Goal: Task Accomplishment & Management: Manage account settings

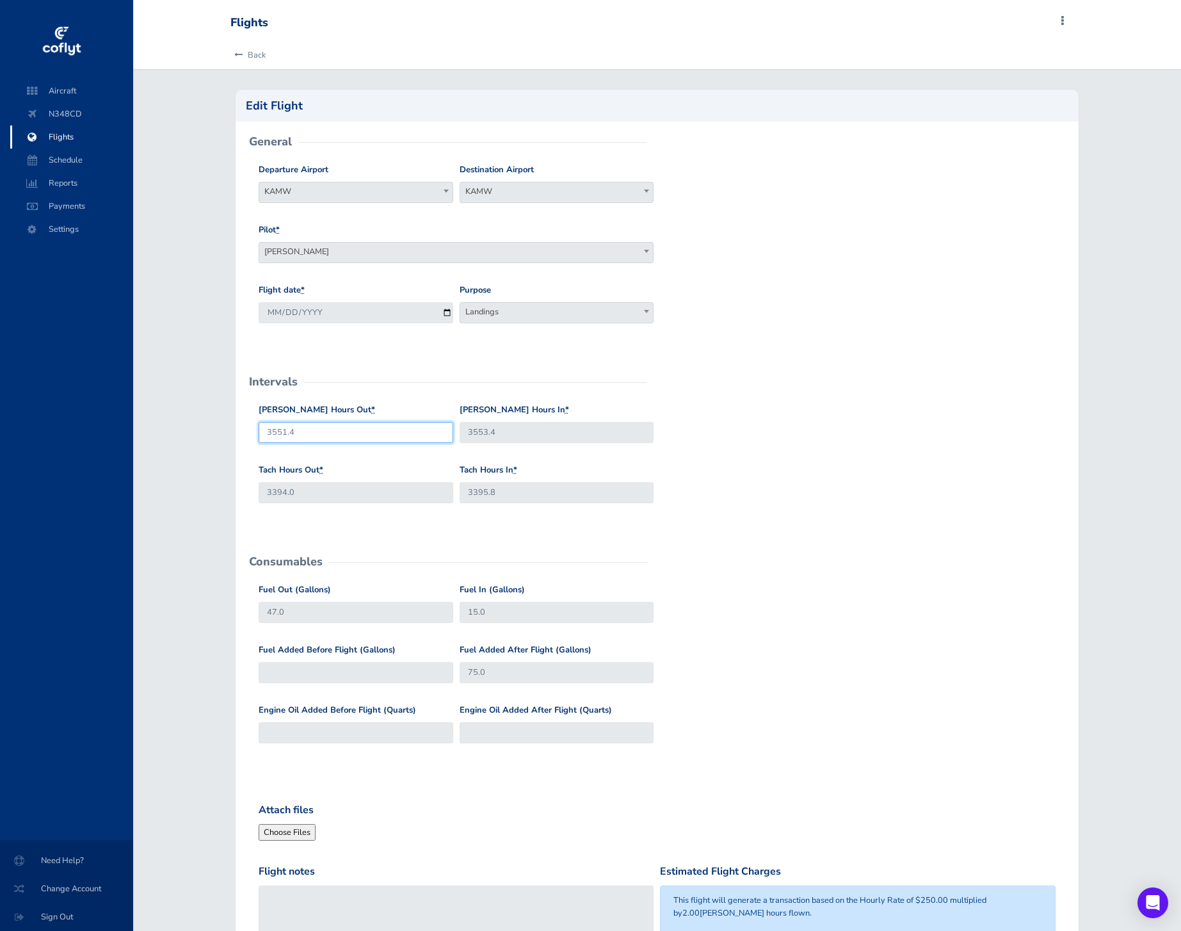
click at [350, 437] on input "3551.4" at bounding box center [356, 432] width 195 height 21
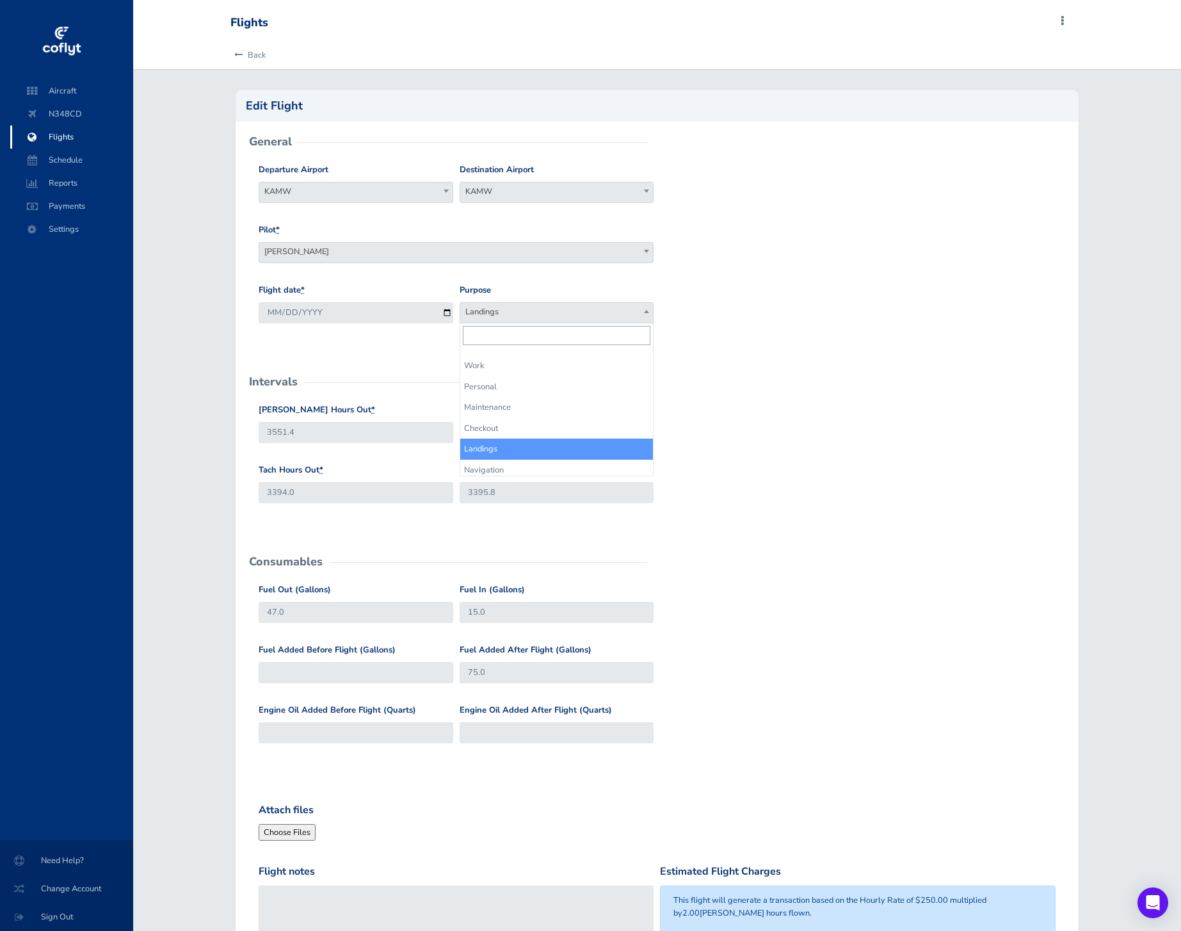
click at [600, 316] on span "Landings" at bounding box center [556, 312] width 193 height 18
click at [369, 351] on form "General Departure Airport KAMW KAMW Destination Airport KAMW KAMW Pilot * Glenn…" at bounding box center [657, 607] width 822 height 931
click at [1062, 13] on div "Flights Add Squawk Add Flight Add Reservation C Profile Settings Account Users …" at bounding box center [655, 23] width 848 height 24
click at [1064, 20] on span at bounding box center [1062, 21] width 15 height 18
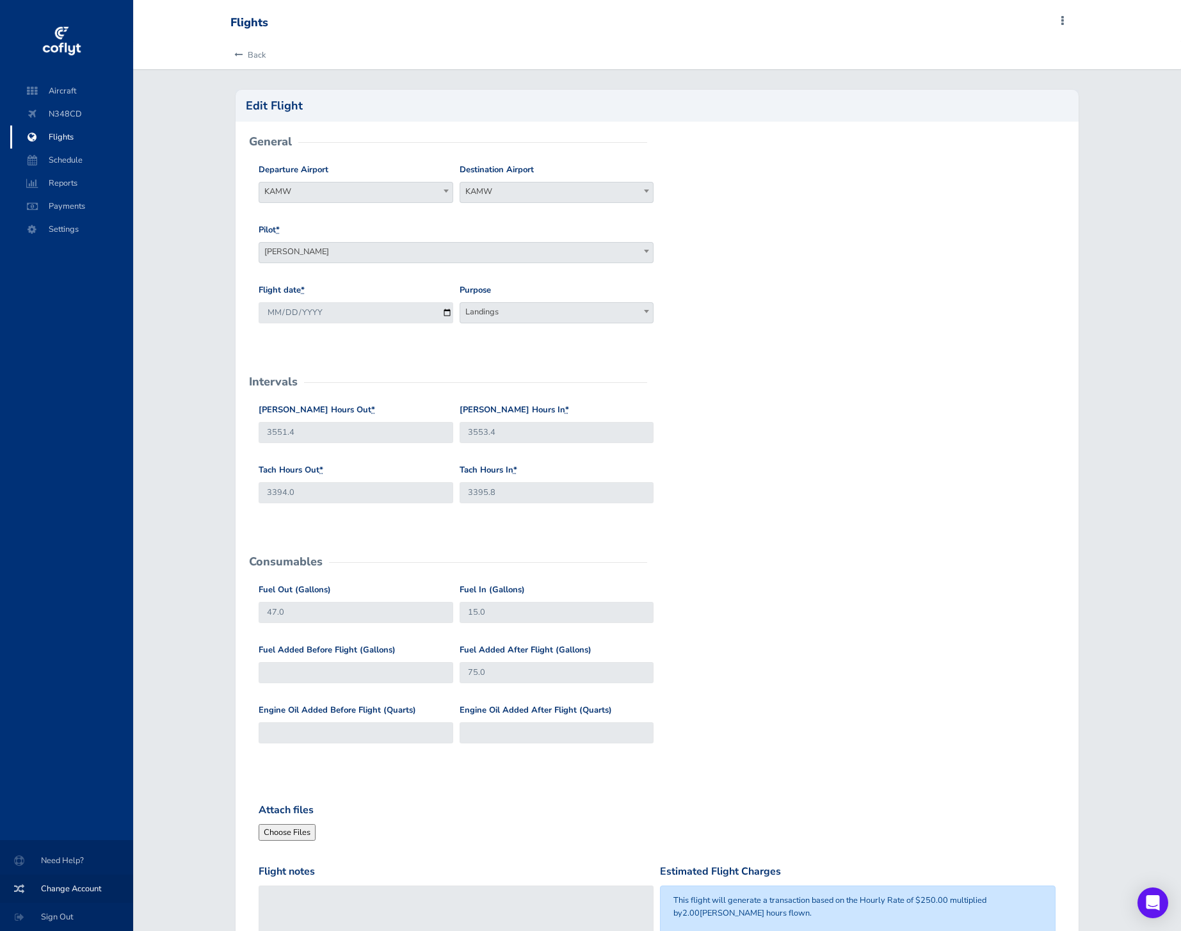
click at [95, 889] on span "Change Account" at bounding box center [66, 888] width 102 height 23
click at [79, 114] on span "N348CD" at bounding box center [71, 113] width 97 height 23
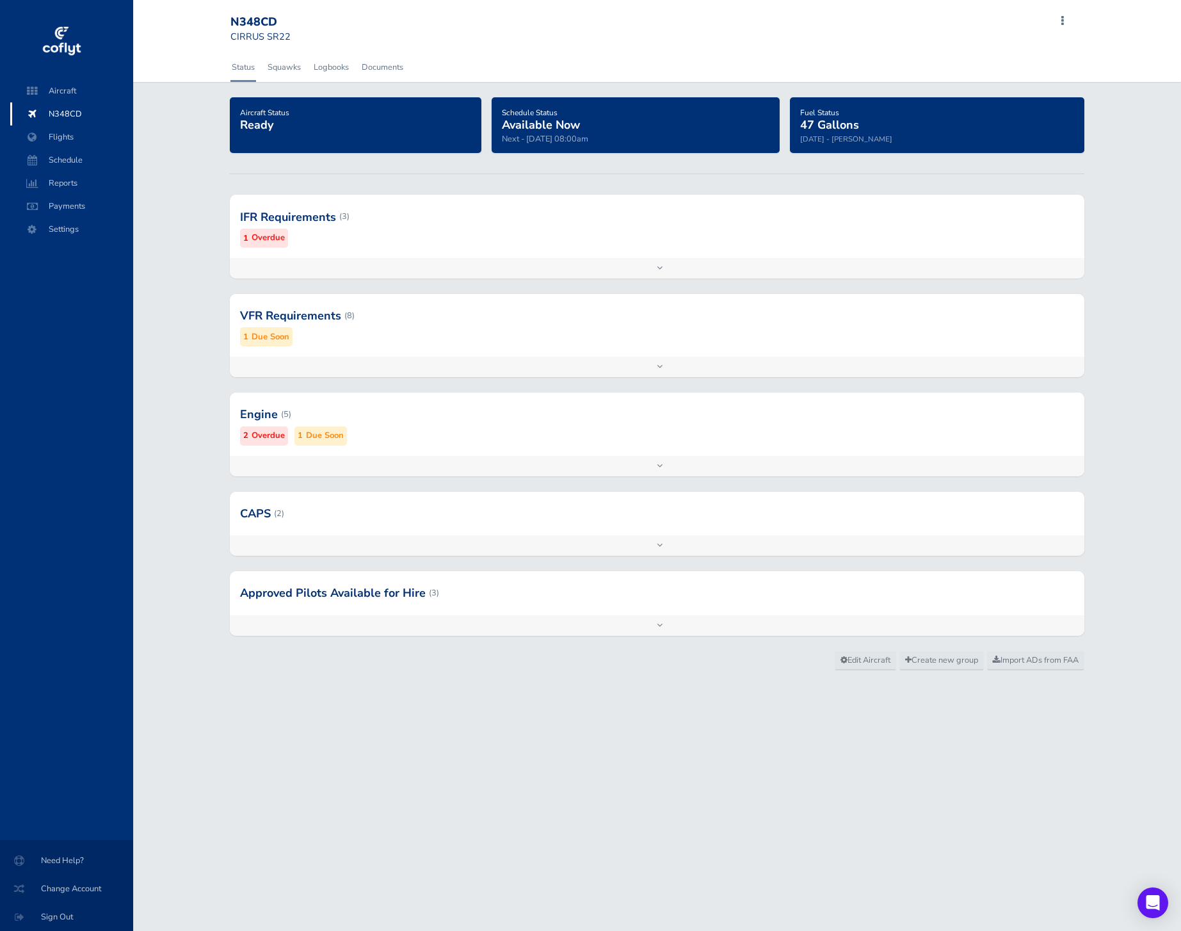
click at [270, 20] on div "N348CD" at bounding box center [277, 22] width 92 height 14
copy div "N348CD"
click at [78, 138] on span "Flights" at bounding box center [71, 136] width 97 height 23
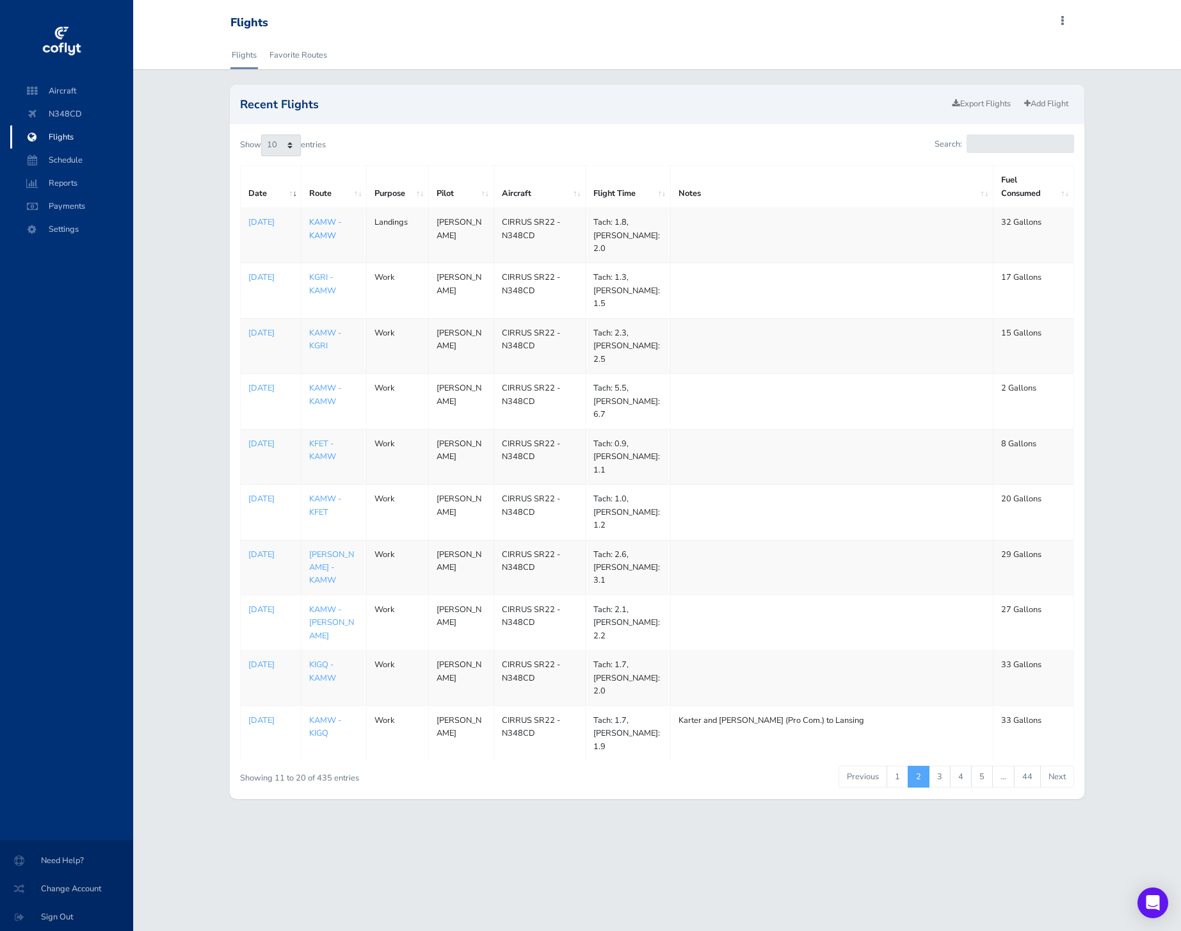
click at [323, 224] on link "KAMW - KAMW" at bounding box center [325, 228] width 32 height 24
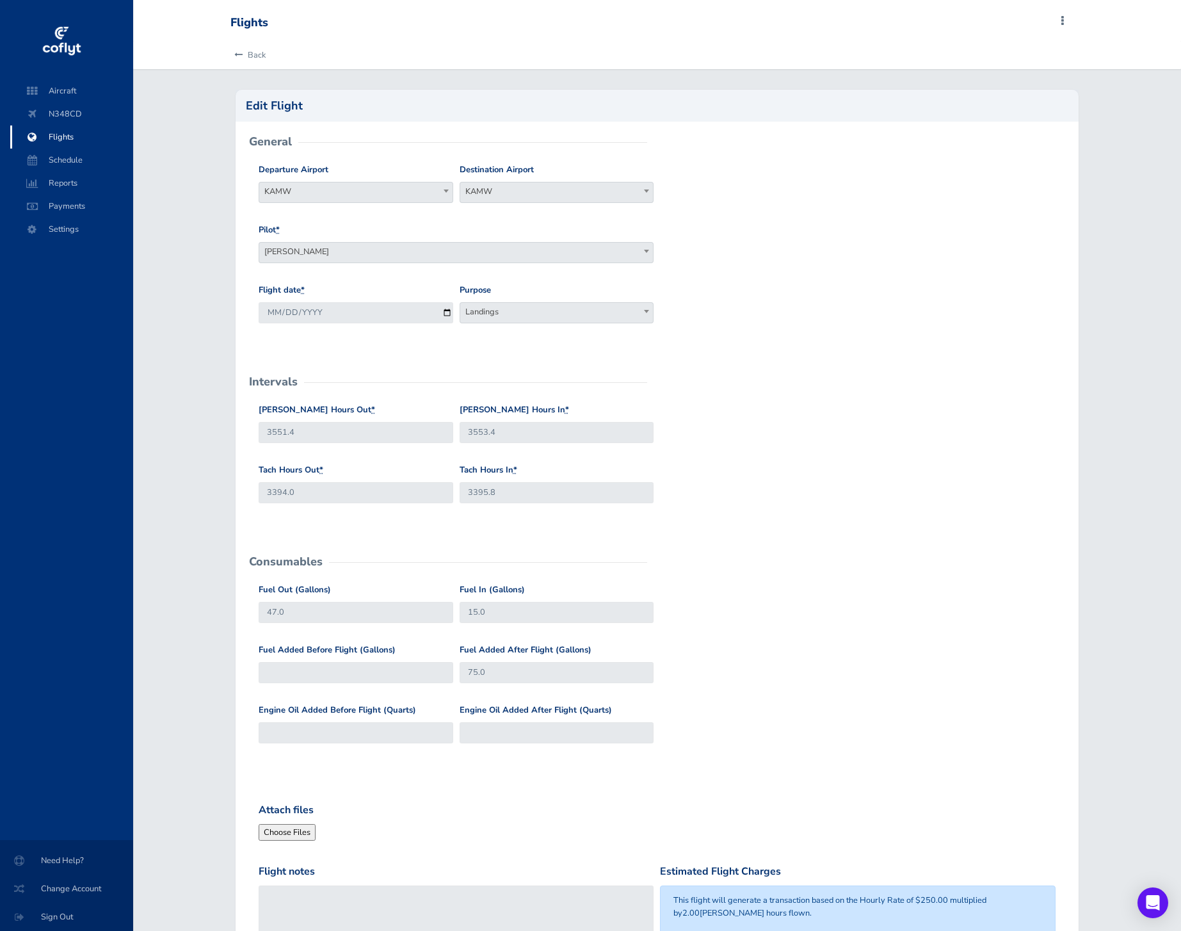
click at [217, 18] on div "Flights Add Squawk Add Flight Add Reservation C Profile Settings Account Users …" at bounding box center [657, 20] width 1048 height 41
